Goal: Transaction & Acquisition: Purchase product/service

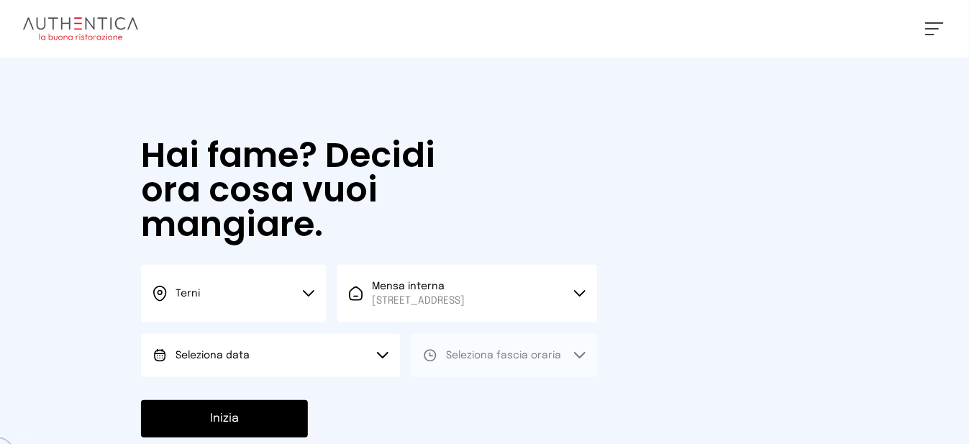
click at [294, 368] on button "Seleziona data" at bounding box center [270, 355] width 259 height 43
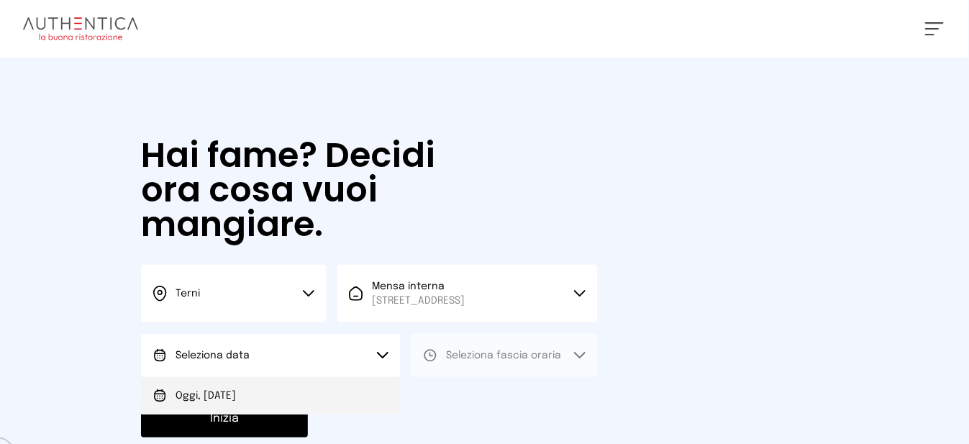
drag, startPoint x: 276, startPoint y: 405, endPoint x: 298, endPoint y: 398, distance: 23.2
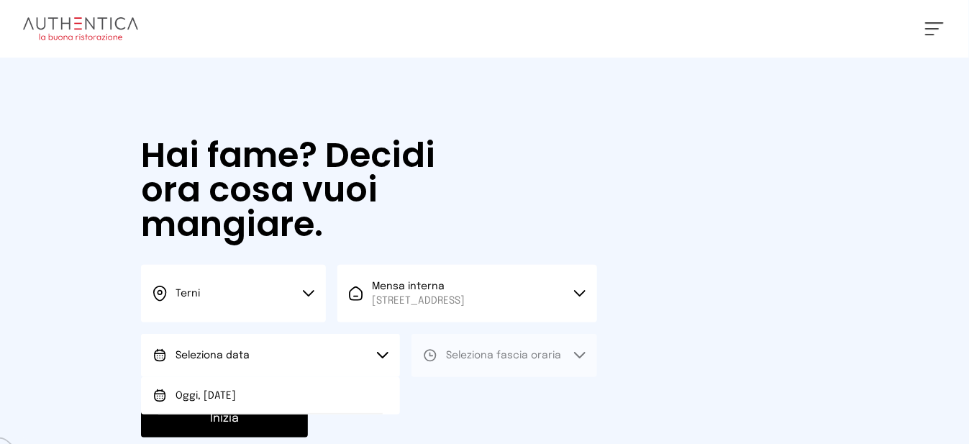
click at [276, 406] on li "Oggi, [DATE]" at bounding box center [270, 395] width 259 height 37
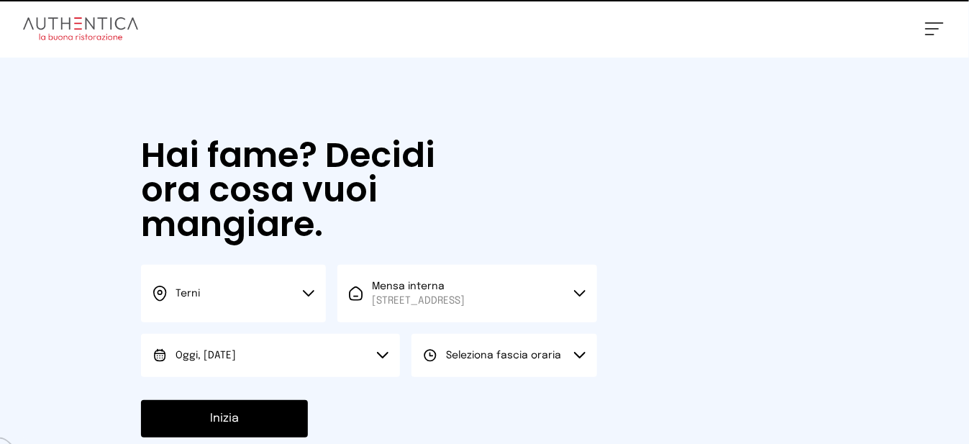
click at [501, 360] on button "Seleziona fascia oraria" at bounding box center [503, 355] width 185 height 43
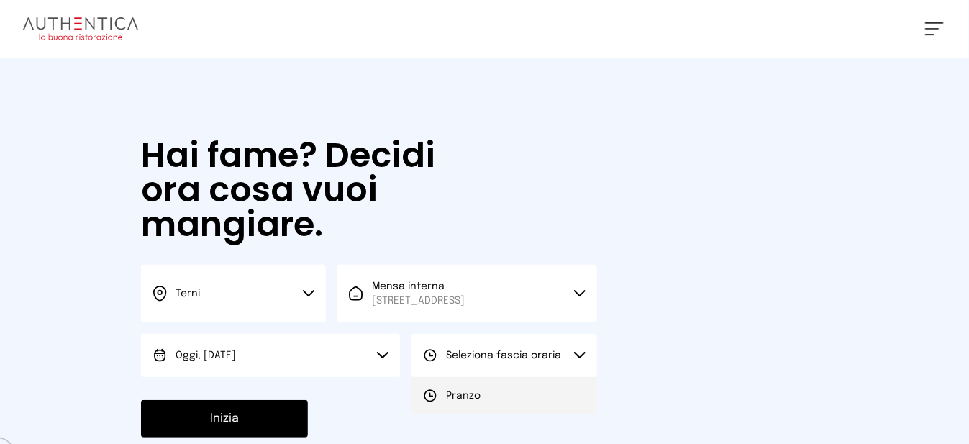
click at [482, 411] on li "Pranzo" at bounding box center [503, 395] width 185 height 37
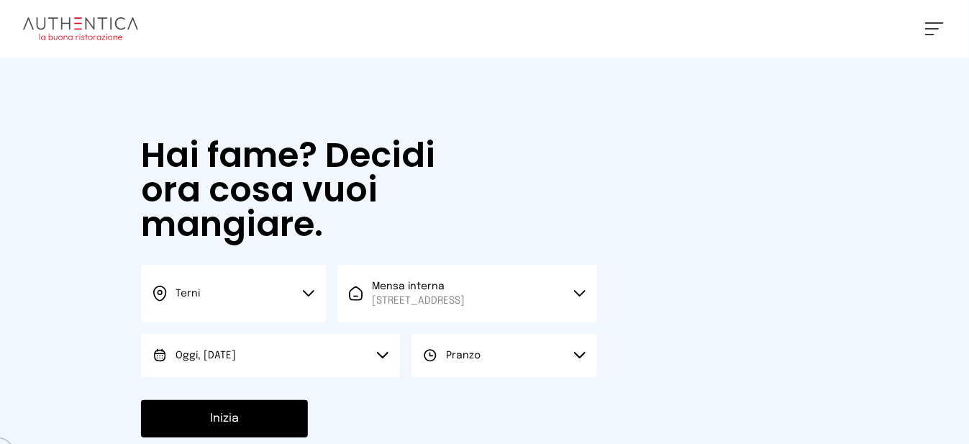
click at [283, 426] on button "Inizia" at bounding box center [224, 418] width 167 height 37
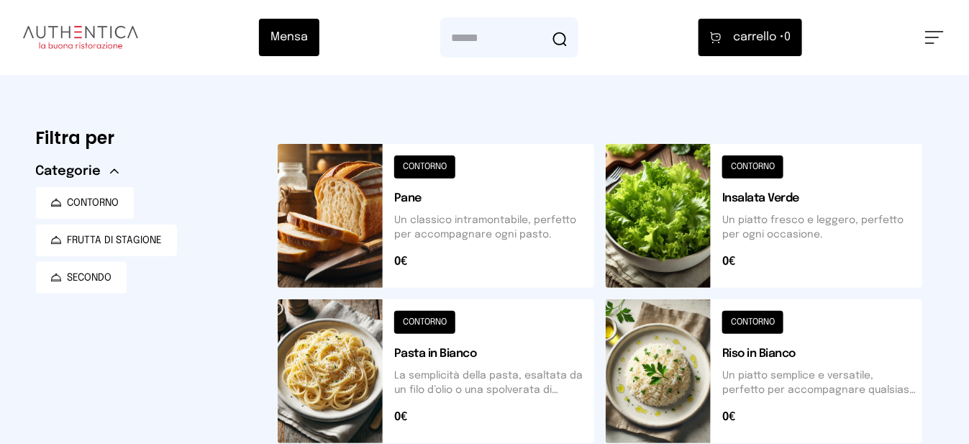
scroll to position [288, 0]
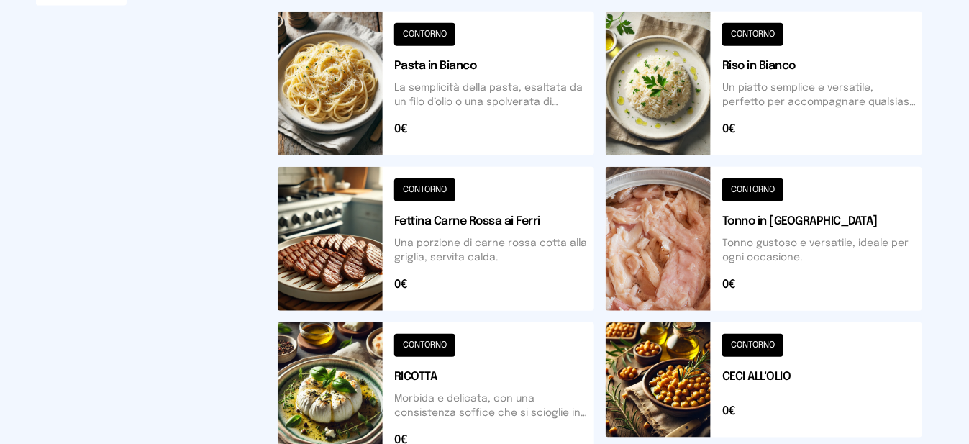
click at [656, 375] on button at bounding box center [763, 394] width 316 height 144
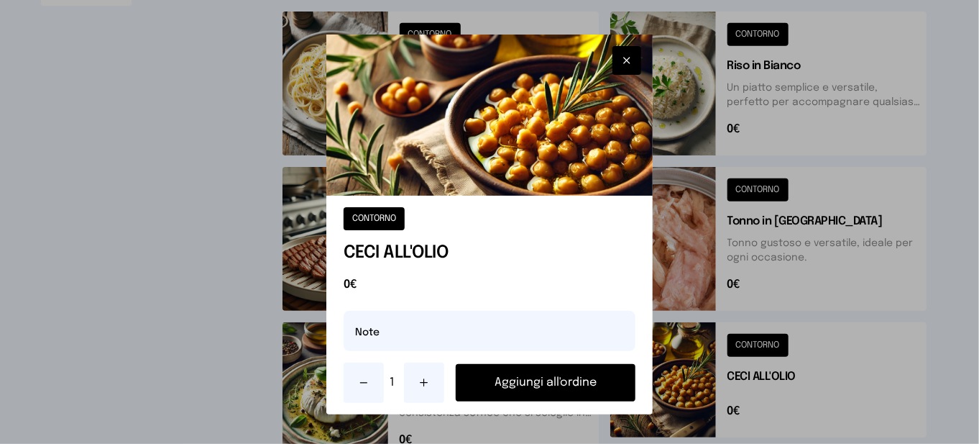
click at [421, 386] on icon at bounding box center [425, 383] width 12 height 12
click at [524, 385] on button "Aggiungi all'ordine" at bounding box center [546, 382] width 180 height 37
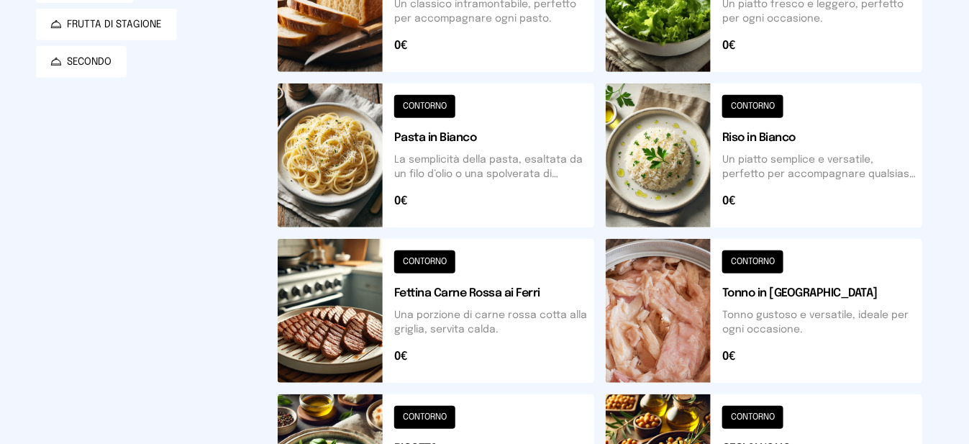
scroll to position [0, 0]
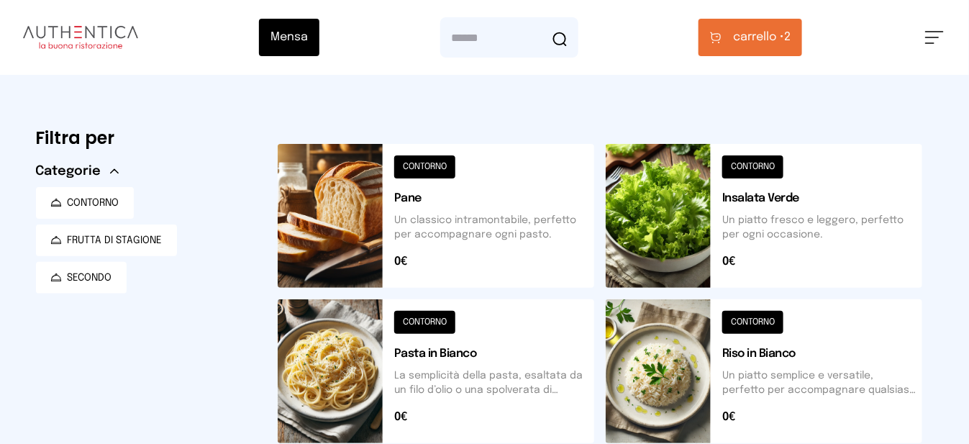
click at [371, 214] on button at bounding box center [436, 216] width 316 height 144
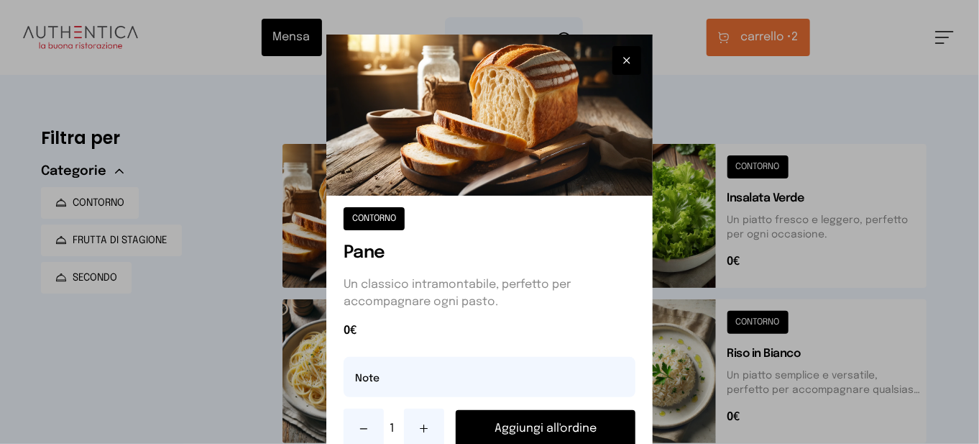
click at [559, 432] on button "Aggiungi all'ordine" at bounding box center [546, 428] width 180 height 37
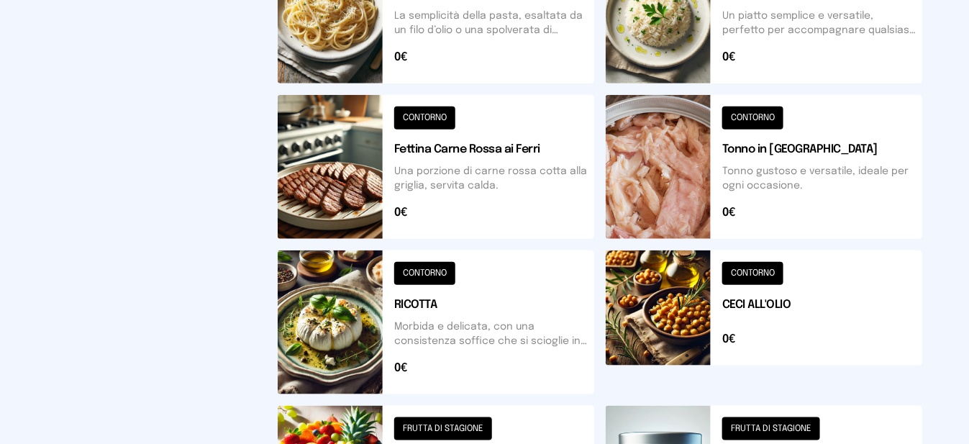
scroll to position [575, 0]
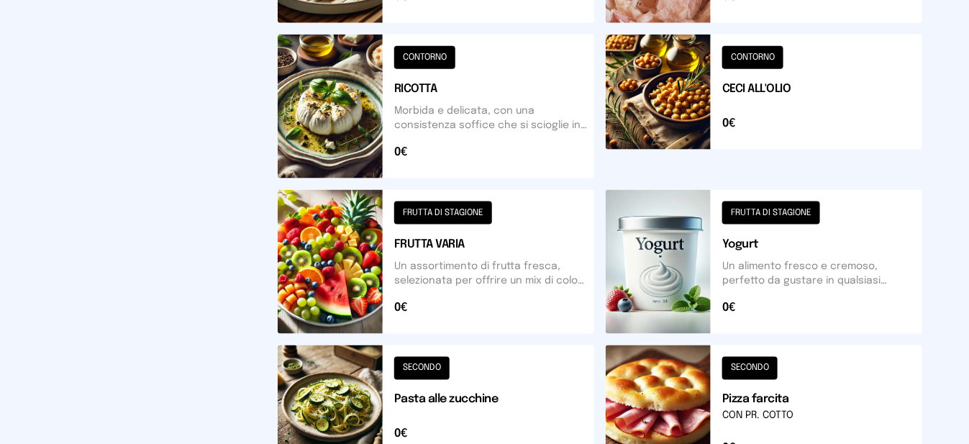
click at [363, 275] on button at bounding box center [436, 262] width 316 height 144
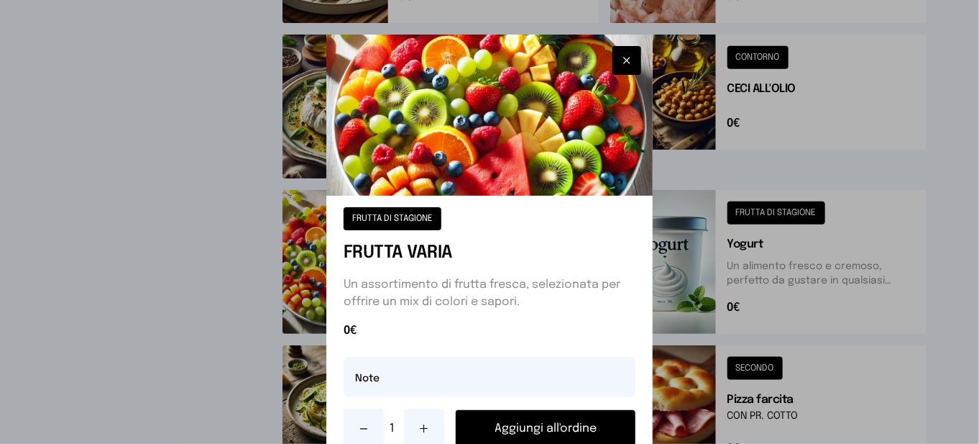
click at [277, 333] on div at bounding box center [489, 222] width 979 height 444
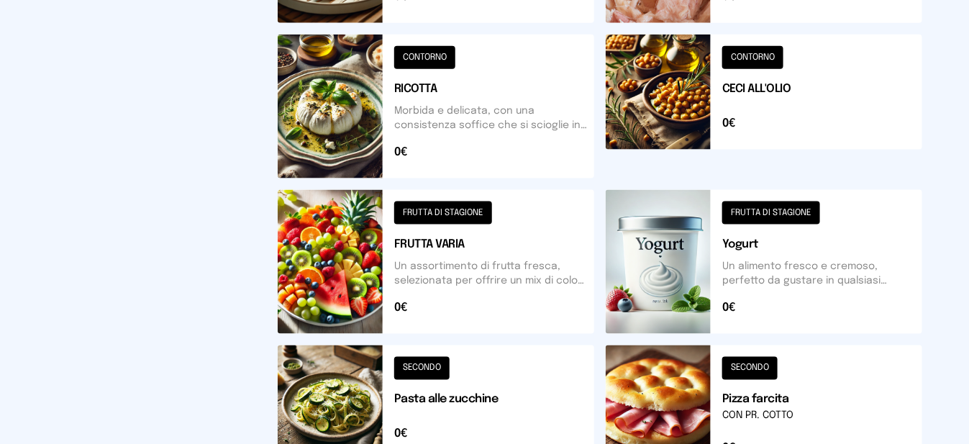
click at [319, 295] on button at bounding box center [436, 262] width 316 height 144
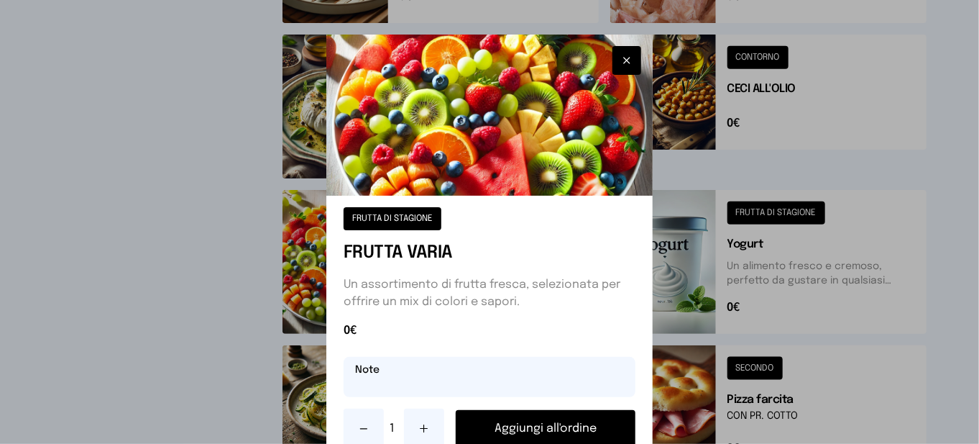
click at [429, 386] on input "text" at bounding box center [490, 377] width 292 height 40
type input "********"
click at [543, 421] on button "Aggiungi all'ordine" at bounding box center [546, 428] width 180 height 37
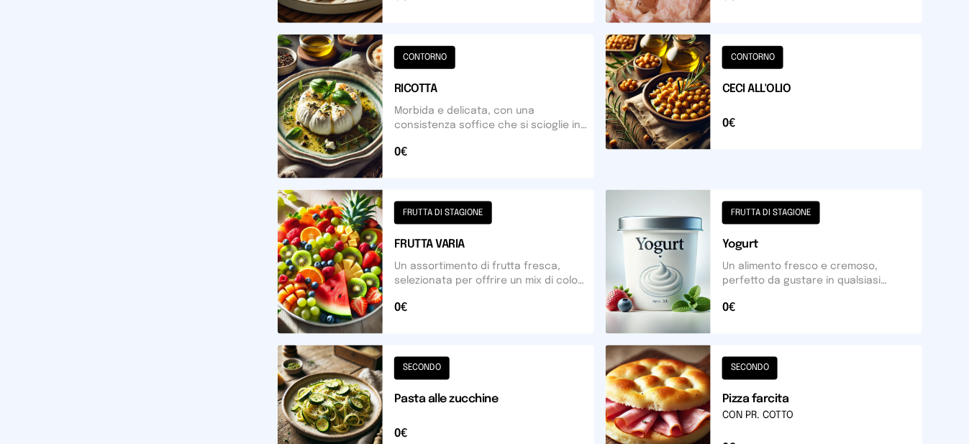
scroll to position [0, 0]
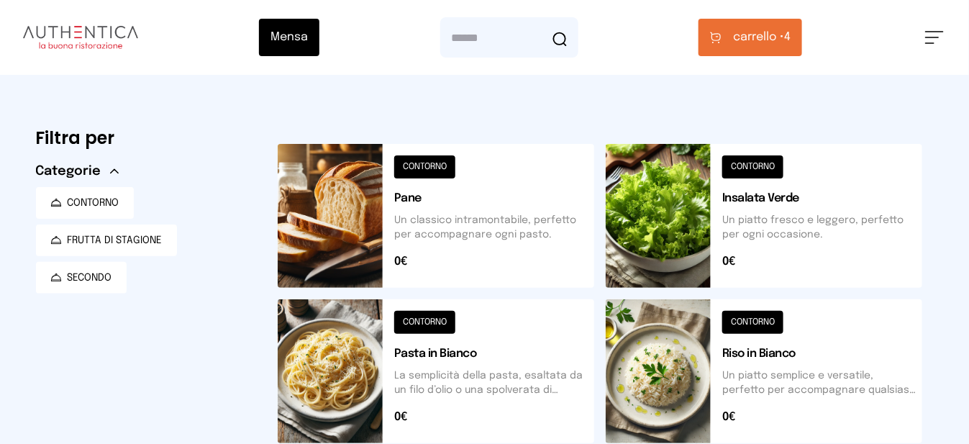
click at [762, 47] on button "carrello • 4" at bounding box center [750, 37] width 104 height 37
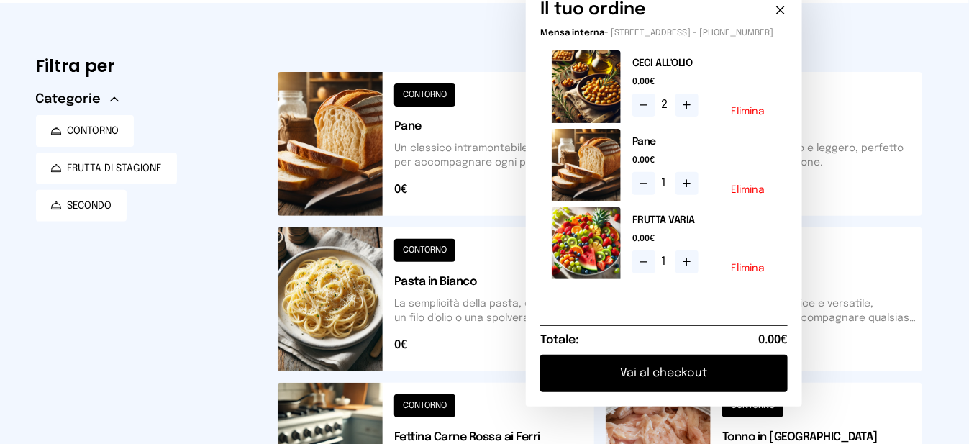
scroll to position [431, 0]
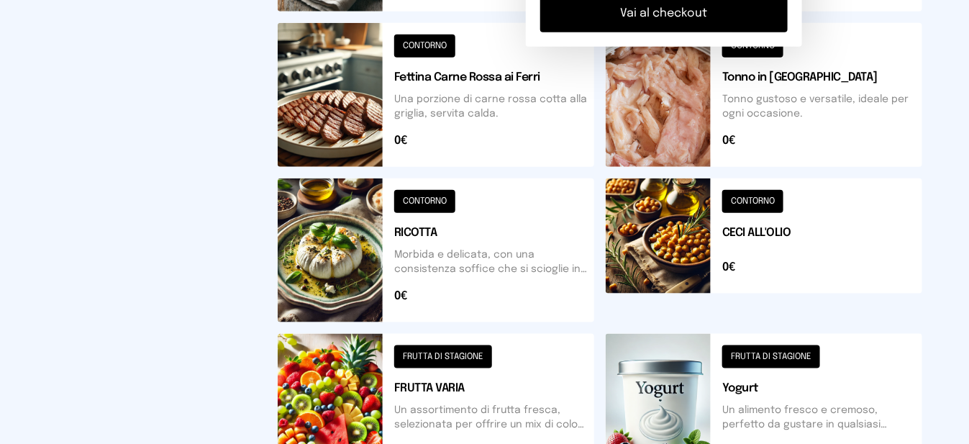
click at [649, 30] on button "Vai al checkout" at bounding box center [663, 13] width 247 height 37
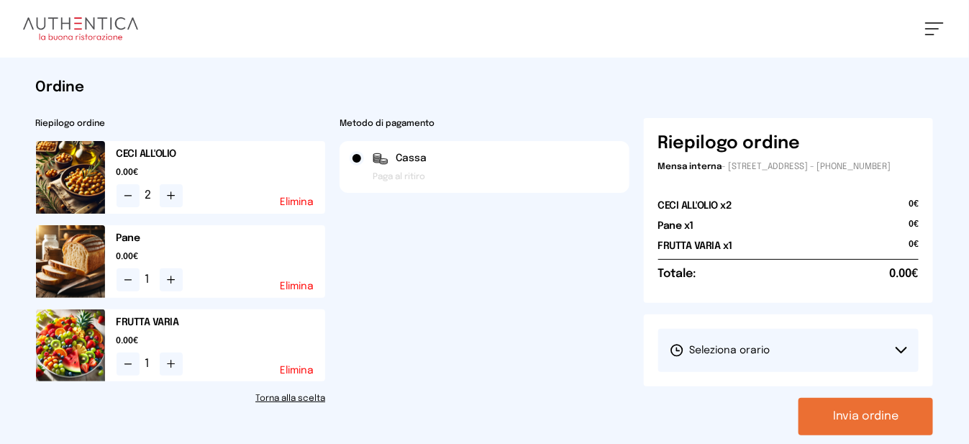
click at [751, 357] on span "Seleziona orario" at bounding box center [719, 350] width 101 height 14
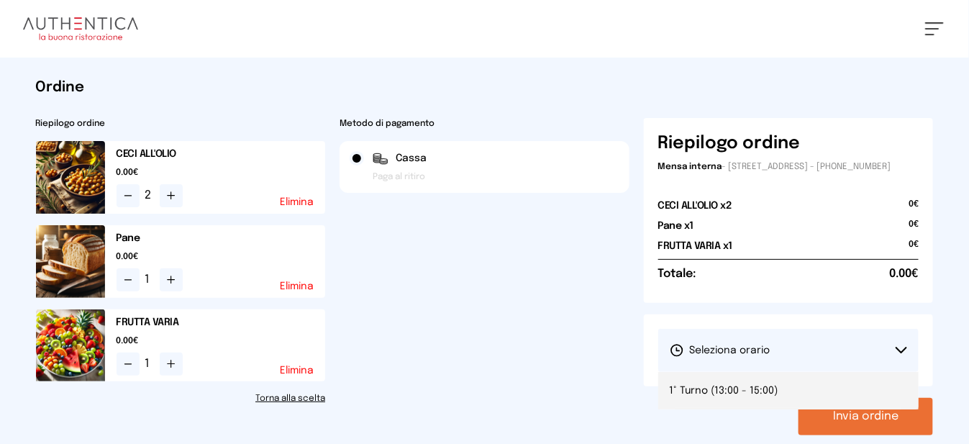
click at [752, 397] on span "1° Turno (13:00 - 15:00)" at bounding box center [723, 390] width 109 height 14
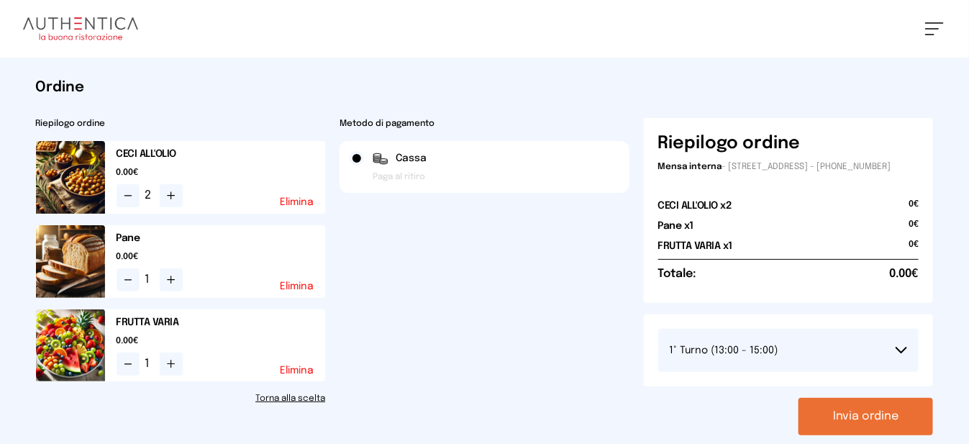
click at [840, 431] on button "Invia ordine" at bounding box center [865, 416] width 134 height 37
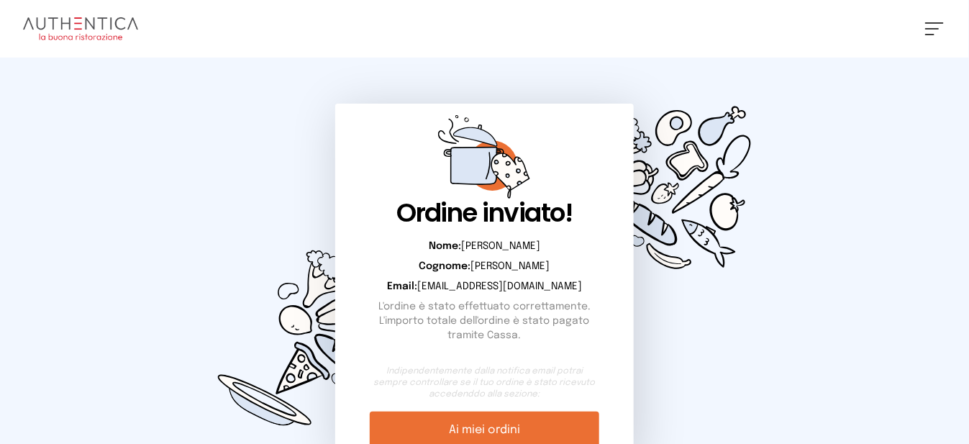
click at [935, 30] on button at bounding box center [934, 28] width 19 height 13
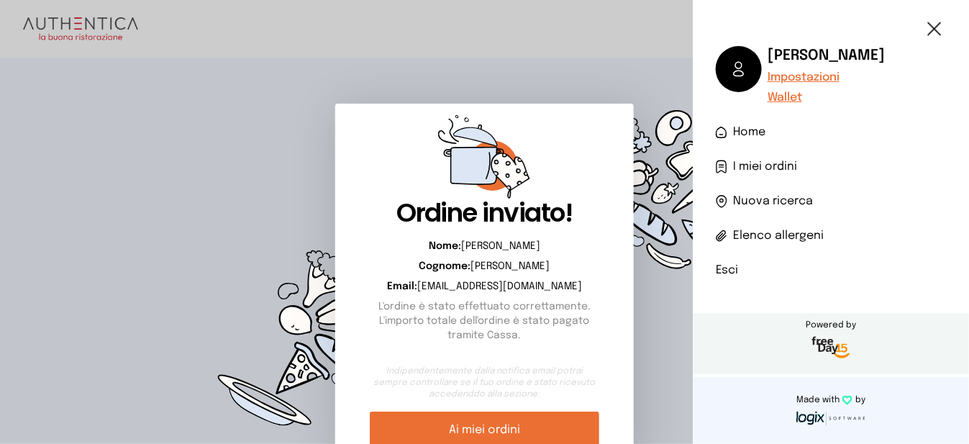
click at [720, 272] on li "Esci" at bounding box center [830, 270] width 230 height 17
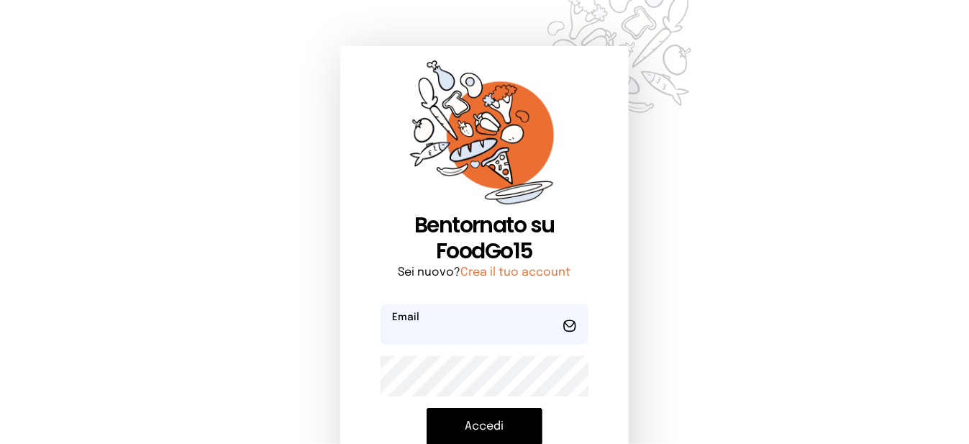
type input "**********"
